Goal: Information Seeking & Learning: Check status

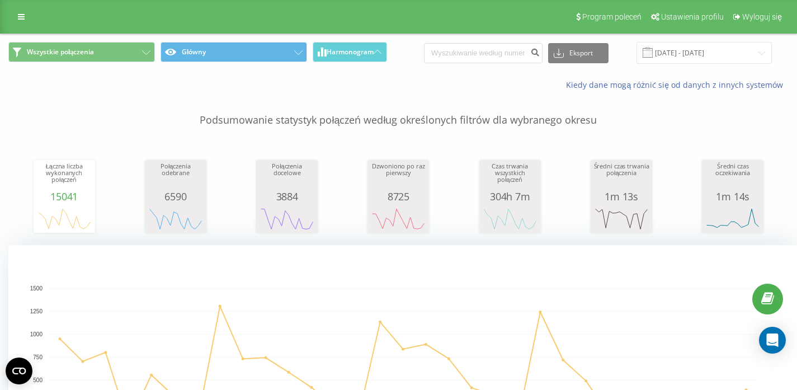
click at [10, 19] on div "Program poleceń Ustawienia profilu Wyloguj się" at bounding box center [398, 17] width 797 height 34
click at [16, 19] on link at bounding box center [21, 17] width 20 height 16
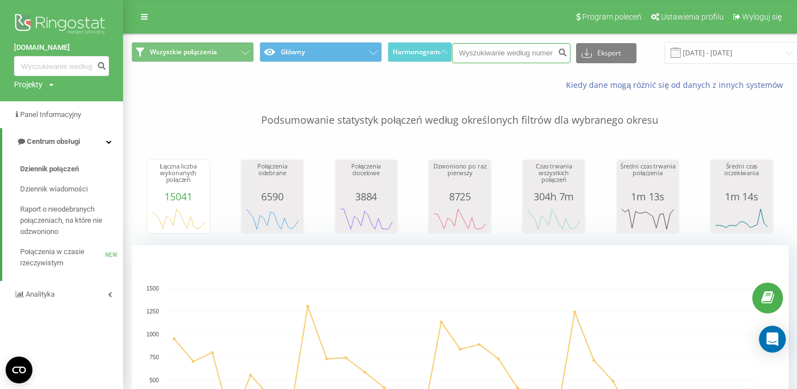
click at [481, 53] on input at bounding box center [511, 53] width 119 height 20
paste input "698795793"
type input "698795793"
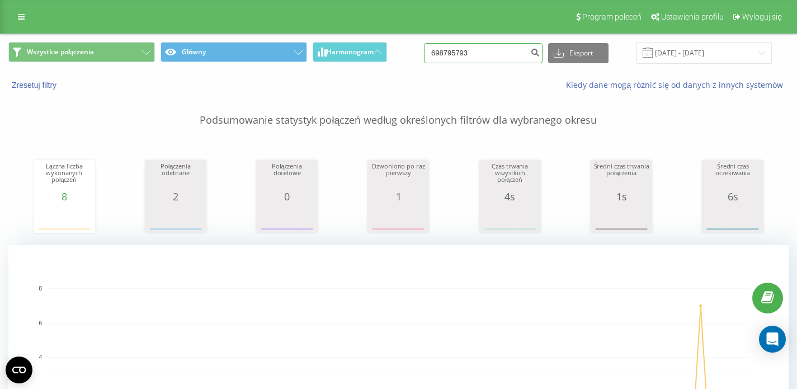
click at [493, 60] on input "698795793" at bounding box center [483, 53] width 119 height 20
paste input "607618162"
type input "607618162"
click at [489, 46] on input "607618162" at bounding box center [483, 53] width 119 height 20
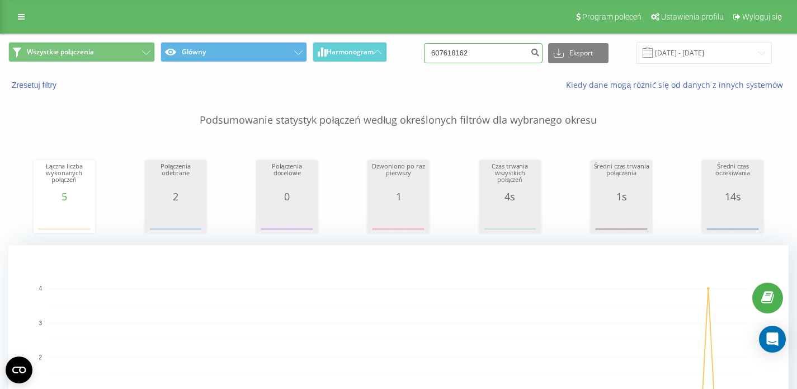
click at [489, 46] on input "607618162" at bounding box center [483, 53] width 119 height 20
paste input "667265323"
type input "667265323"
click at [486, 55] on input "667265323" at bounding box center [483, 53] width 119 height 20
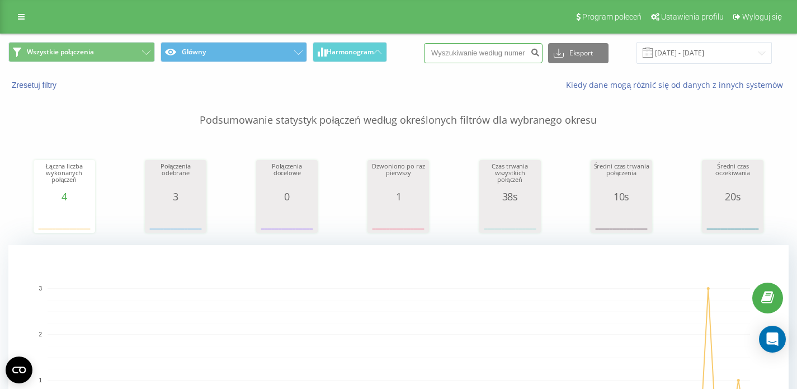
paste input "48508326180"
type input "48508326180"
click at [506, 53] on input "48508326180" at bounding box center [483, 53] width 119 height 20
click at [506, 54] on input "48508326180" at bounding box center [483, 53] width 119 height 20
paste input "48609686176"
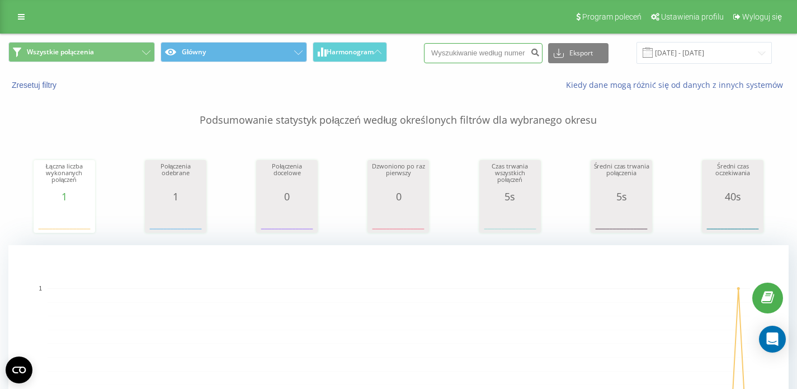
type input "48609686176"
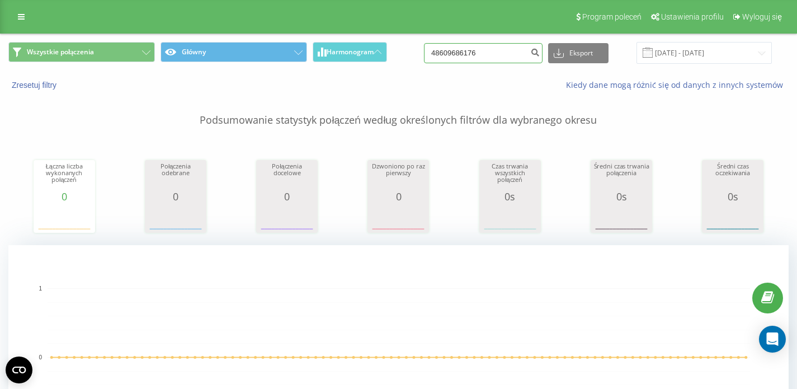
click at [509, 63] on input "48609686176" at bounding box center [483, 53] width 119 height 20
click at [509, 60] on input "48609686176" at bounding box center [483, 53] width 119 height 20
type input "4"
paste input "48609686176"
type input "48609686176"
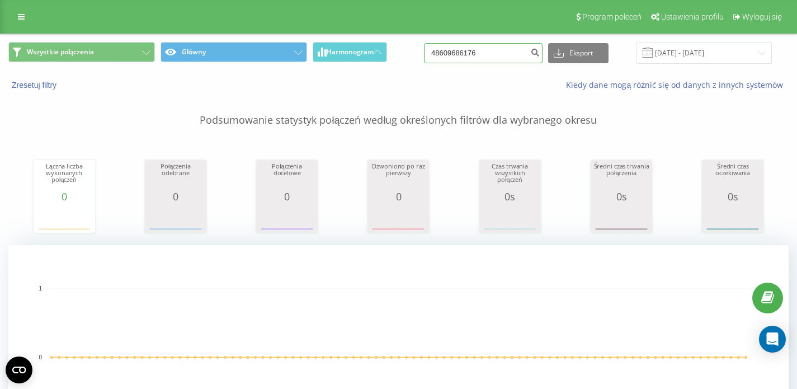
click at [508, 56] on input "48609686176" at bounding box center [483, 53] width 119 height 20
paste input "792598152"
type input "792598152"
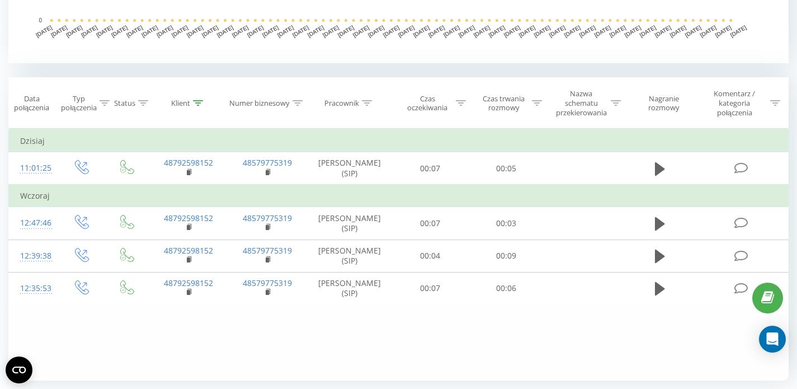
scroll to position [440, 0]
